Goal: Information Seeking & Learning: Learn about a topic

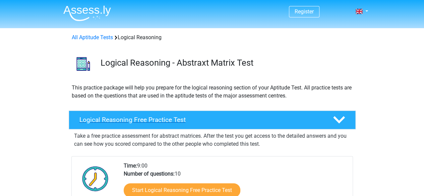
click at [293, 115] on div "Logical Reasoning Free Practice Test" at bounding box center [212, 120] width 287 height 19
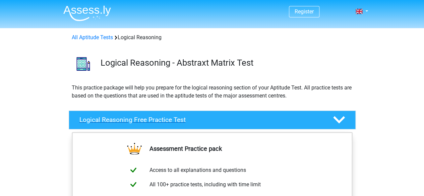
click at [338, 116] on icon at bounding box center [339, 120] width 12 height 12
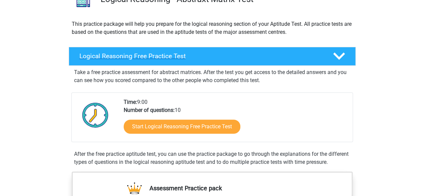
scroll to position [65, 0]
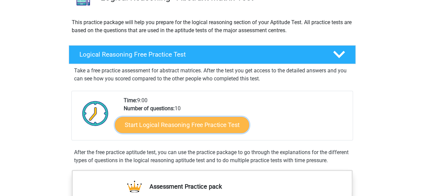
click at [204, 124] on link "Start Logical Reasoning Free Practice Test" at bounding box center [182, 125] width 134 height 16
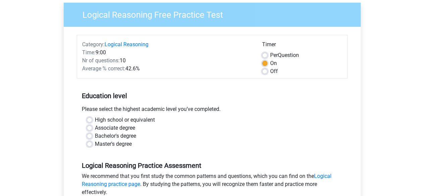
scroll to position [53, 0]
click at [95, 144] on label "Master's degree" at bounding box center [113, 144] width 37 height 8
click at [87, 144] on input "Master's degree" at bounding box center [89, 143] width 5 height 7
radio input "true"
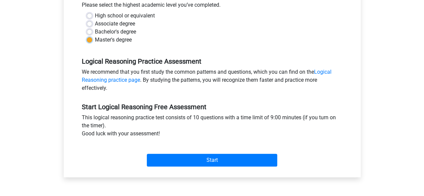
scroll to position [160, 0]
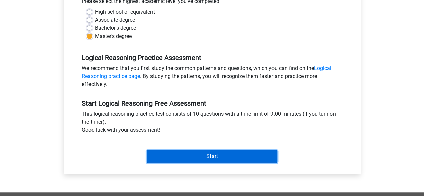
click at [220, 154] on input "Start" at bounding box center [212, 156] width 130 height 13
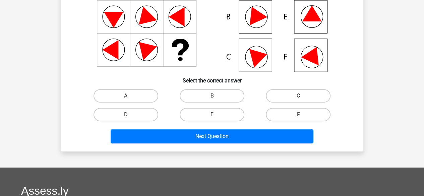
scroll to position [100, 0]
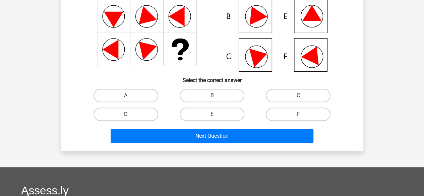
click at [215, 116] on input "E" at bounding box center [214, 116] width 4 height 4
radio input "true"
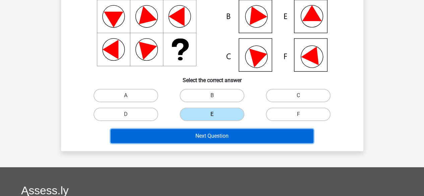
click at [215, 134] on button "Next Question" at bounding box center [212, 136] width 203 height 14
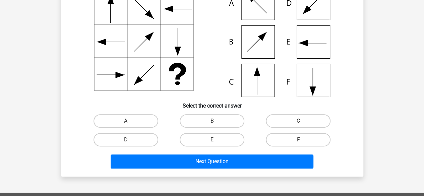
scroll to position [79, 0]
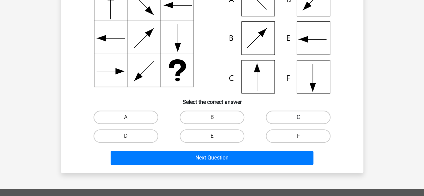
click at [287, 116] on label "C" at bounding box center [298, 117] width 65 height 13
click at [298, 117] on input "C" at bounding box center [300, 119] width 4 height 4
radio input "true"
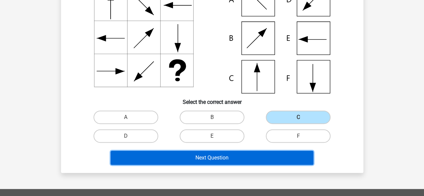
click at [233, 156] on button "Next Question" at bounding box center [212, 158] width 203 height 14
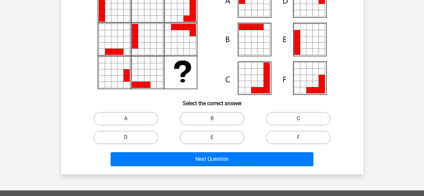
scroll to position [78, 0]
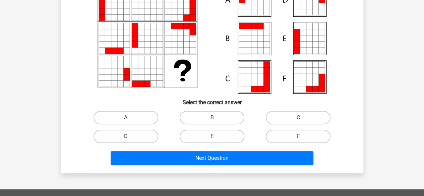
click at [119, 122] on label "A" at bounding box center [125, 117] width 65 height 13
click at [126, 122] on input "A" at bounding box center [128, 120] width 4 height 4
radio input "true"
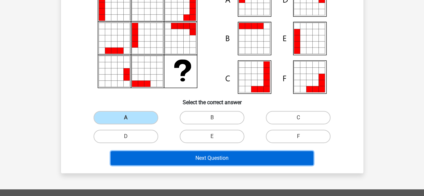
click at [182, 161] on button "Next Question" at bounding box center [212, 158] width 203 height 14
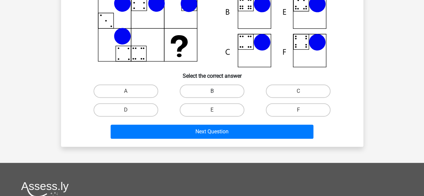
scroll to position [105, 0]
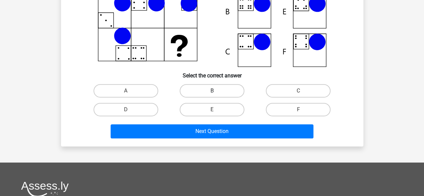
click at [206, 85] on label "B" at bounding box center [212, 90] width 65 height 13
click at [212, 91] on input "B" at bounding box center [214, 93] width 4 height 4
radio input "true"
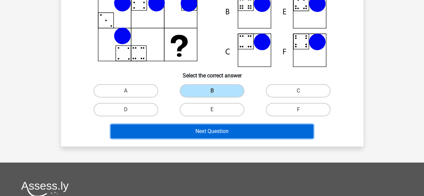
click at [214, 130] on button "Next Question" at bounding box center [212, 131] width 203 height 14
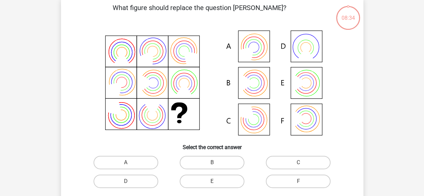
scroll to position [31, 0]
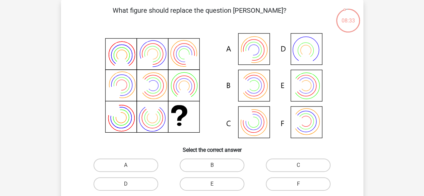
click at [212, 165] on input "B" at bounding box center [214, 167] width 4 height 4
radio input "true"
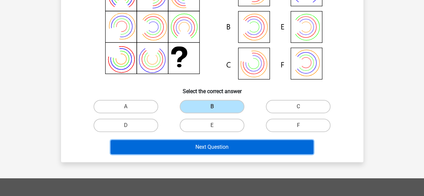
click at [211, 147] on button "Next Question" at bounding box center [212, 147] width 203 height 14
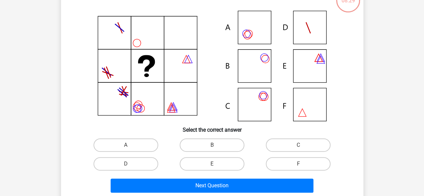
scroll to position [52, 0]
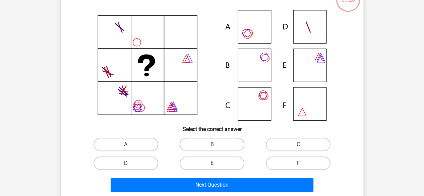
click at [289, 146] on label "C" at bounding box center [298, 144] width 65 height 13
click at [298, 146] on input "C" at bounding box center [300, 146] width 4 height 4
radio input "true"
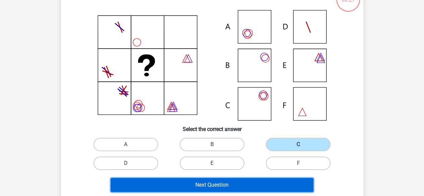
click at [215, 187] on button "Next Question" at bounding box center [212, 185] width 203 height 14
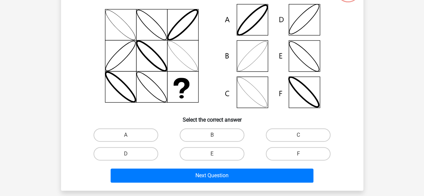
scroll to position [62, 0]
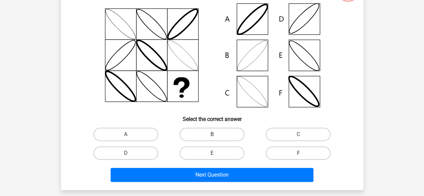
click at [196, 131] on label "B" at bounding box center [212, 134] width 65 height 13
click at [212, 134] on input "B" at bounding box center [214, 136] width 4 height 4
radio input "true"
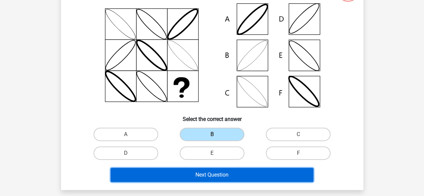
click at [211, 178] on button "Next Question" at bounding box center [212, 175] width 203 height 14
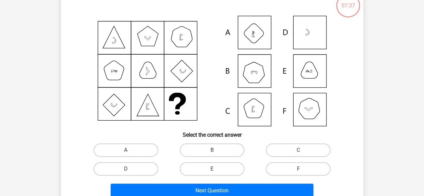
scroll to position [48, 0]
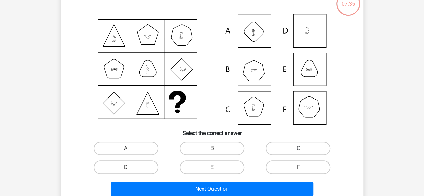
click at [279, 144] on label "C" at bounding box center [298, 148] width 65 height 13
click at [298, 148] on input "C" at bounding box center [300, 150] width 4 height 4
radio input "true"
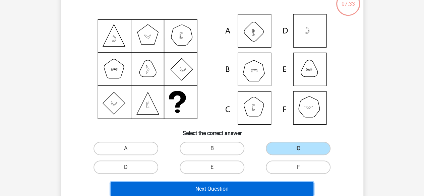
click at [203, 185] on button "Next Question" at bounding box center [212, 189] width 203 height 14
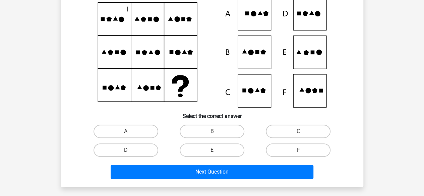
scroll to position [67, 0]
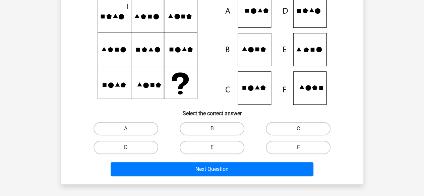
click at [223, 145] on label "E" at bounding box center [212, 147] width 65 height 13
click at [216, 147] on input "E" at bounding box center [214, 149] width 4 height 4
radio input "true"
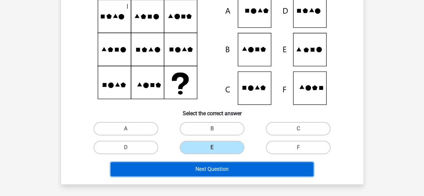
click at [223, 174] on button "Next Question" at bounding box center [212, 169] width 203 height 14
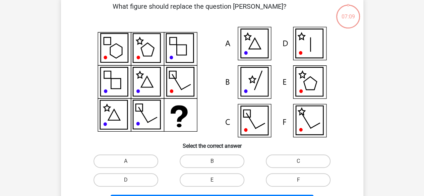
scroll to position [31, 0]
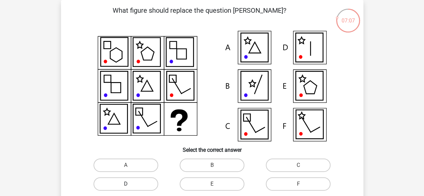
click at [132, 179] on label "D" at bounding box center [125, 183] width 65 height 13
click at [130, 184] on input "D" at bounding box center [128, 186] width 4 height 4
radio input "true"
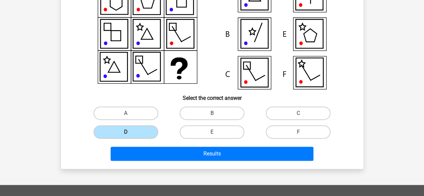
scroll to position [96, 0]
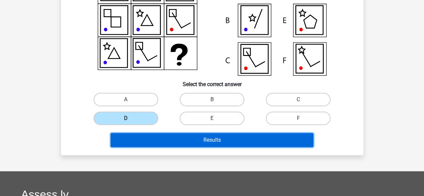
click at [207, 141] on button "Results" at bounding box center [212, 140] width 203 height 14
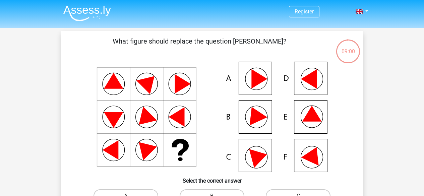
scroll to position [96, 0]
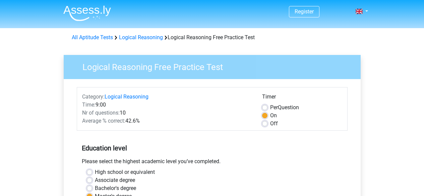
scroll to position [160, 0]
